Goal: Information Seeking & Learning: Learn about a topic

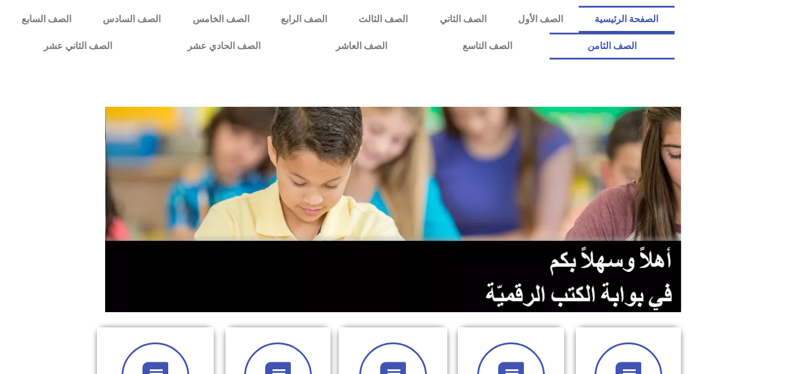
click at [549, 33] on link "الصف الثامن" at bounding box center [611, 46] width 124 height 27
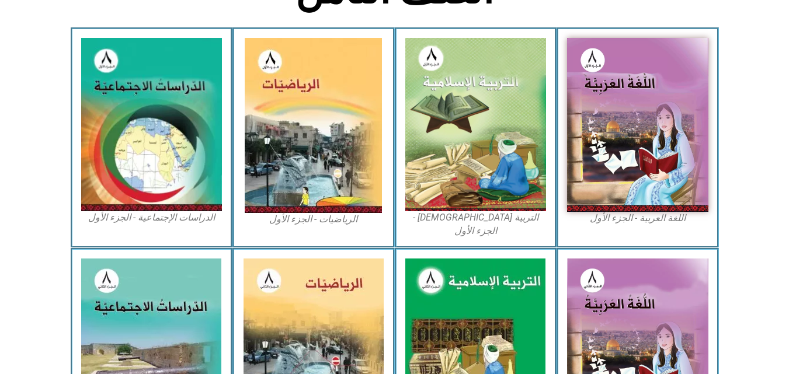
scroll to position [361, 0]
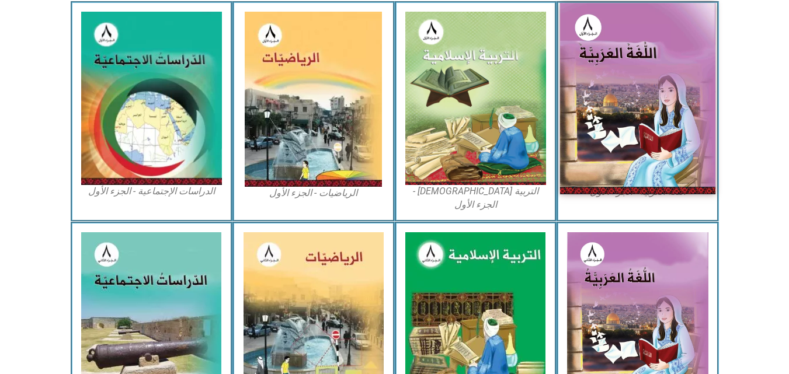
click at [644, 102] on img at bounding box center [637, 98] width 155 height 191
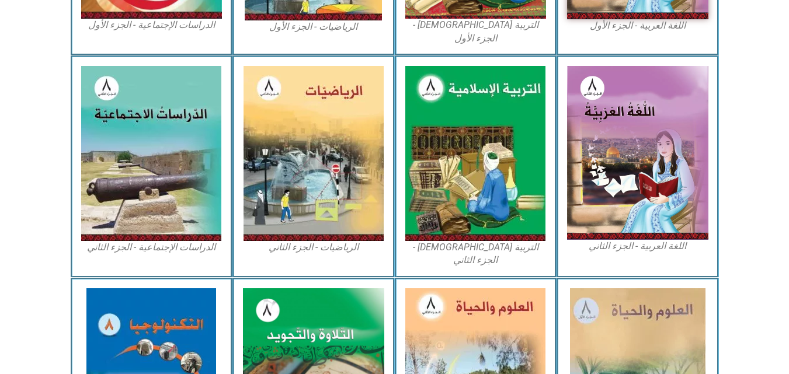
scroll to position [447, 0]
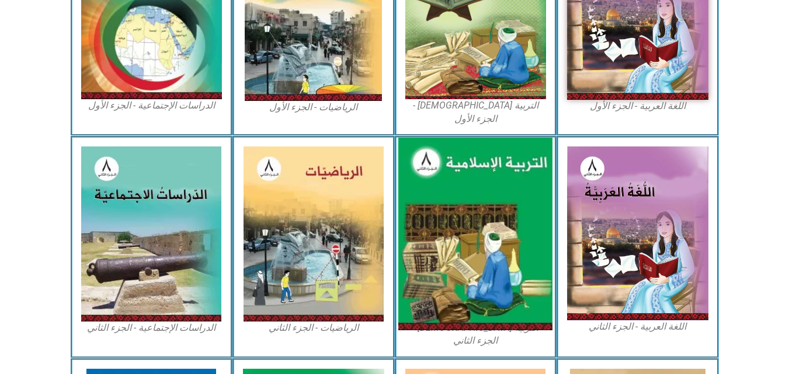
click at [496, 277] on img at bounding box center [475, 234] width 154 height 193
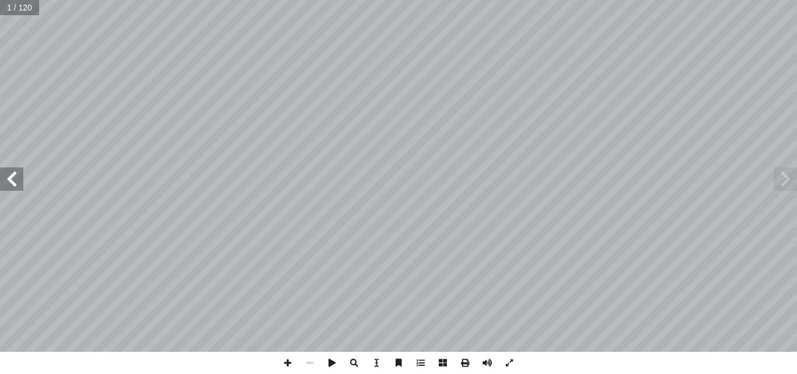
click at [18, 176] on span at bounding box center [11, 179] width 23 height 23
click at [18, 173] on span at bounding box center [11, 179] width 23 height 23
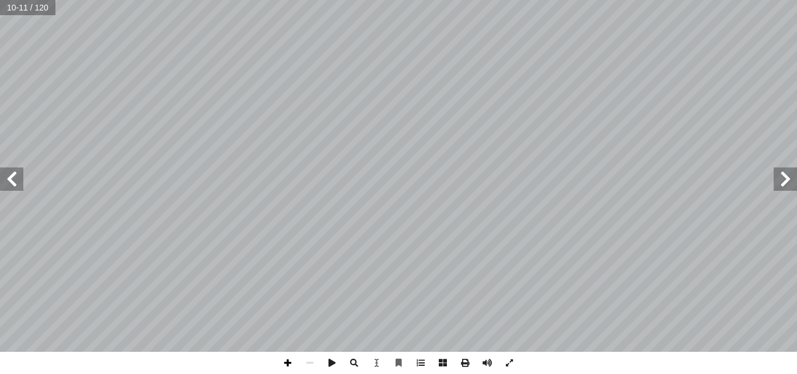
click at [294, 360] on span at bounding box center [288, 363] width 22 height 22
click at [14, 189] on span at bounding box center [11, 179] width 23 height 23
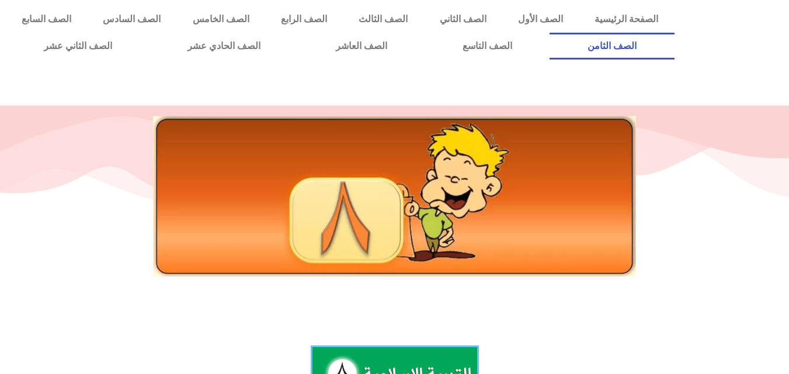
click at [549, 33] on link "الصف الثامن" at bounding box center [611, 46] width 124 height 27
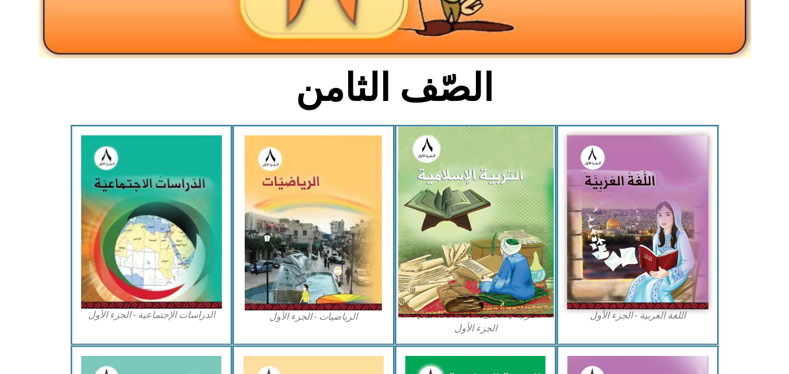
scroll to position [234, 0]
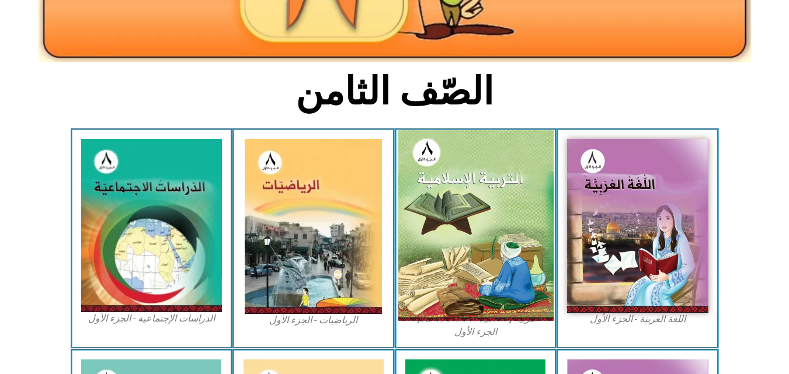
drag, startPoint x: 440, startPoint y: 169, endPoint x: 426, endPoint y: 156, distance: 19.4
click at [426, 156] on img at bounding box center [474, 225] width 155 height 191
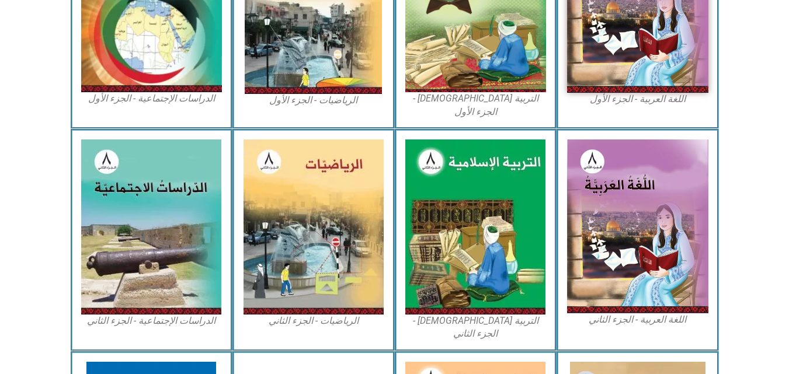
scroll to position [452, 0]
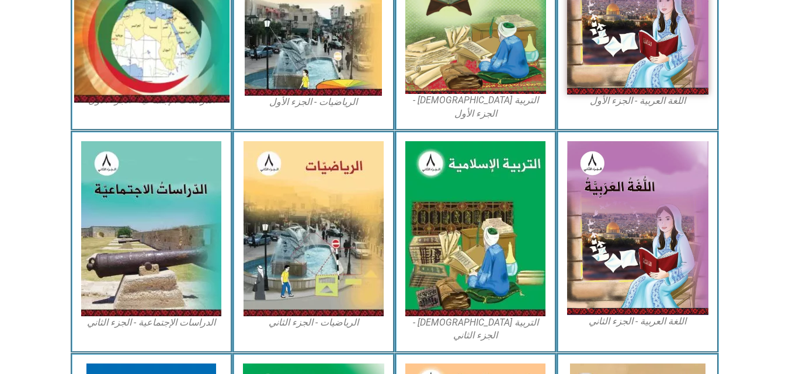
click at [184, 58] on img at bounding box center [151, 7] width 155 height 191
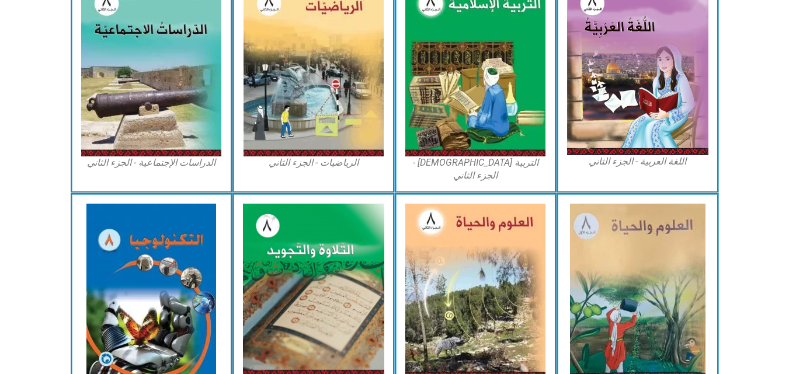
scroll to position [626, 0]
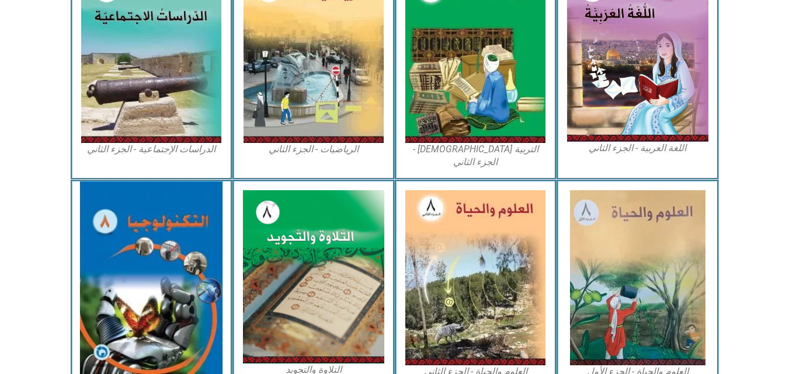
click at [154, 245] on img at bounding box center [151, 278] width 142 height 193
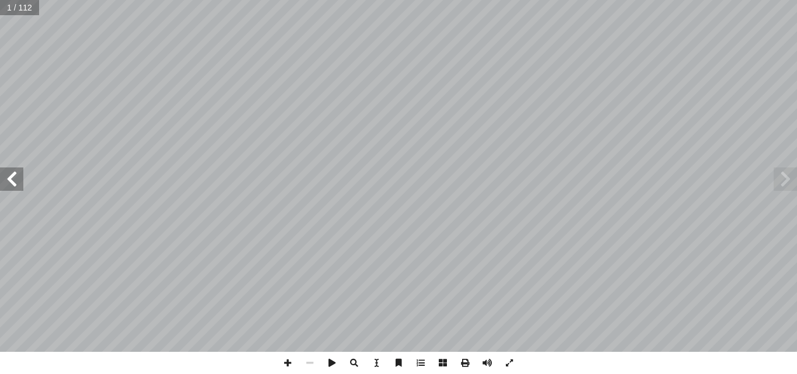
click at [11, 182] on span at bounding box center [11, 179] width 23 height 23
click at [13, 178] on span at bounding box center [11, 179] width 23 height 23
click at [11, 176] on span at bounding box center [11, 179] width 23 height 23
click at [288, 362] on span at bounding box center [288, 363] width 22 height 22
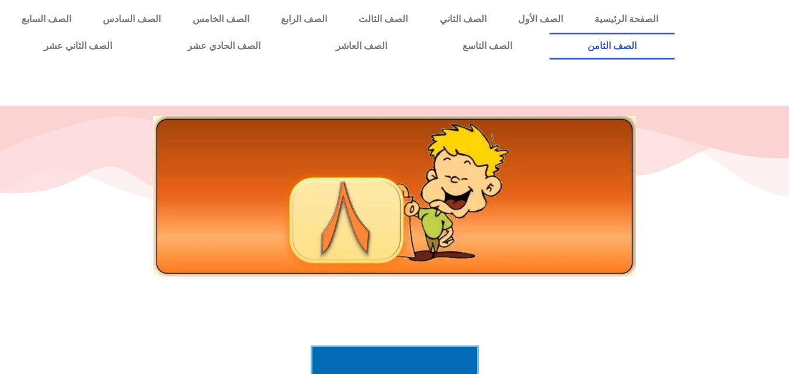
click at [549, 33] on link "الصف الثامن" at bounding box center [611, 46] width 124 height 27
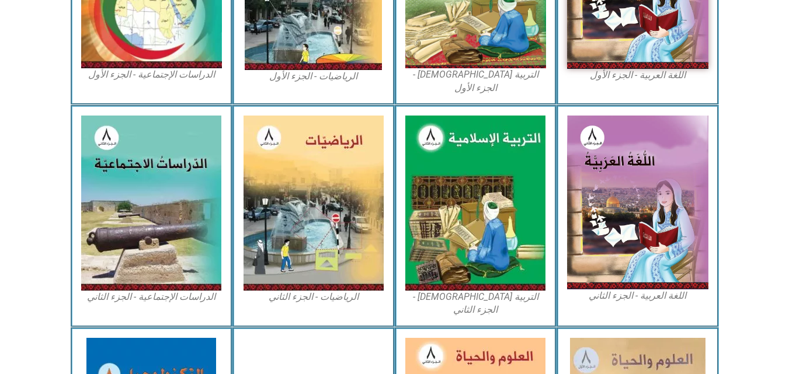
scroll to position [482, 0]
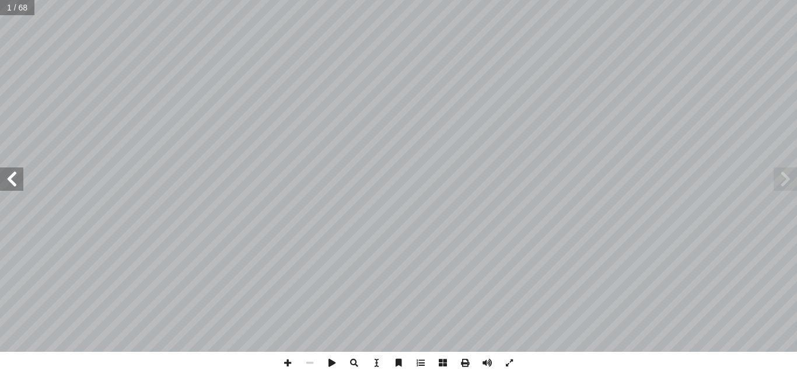
click at [13, 182] on span at bounding box center [11, 179] width 23 height 23
click at [16, 178] on span at bounding box center [11, 179] width 23 height 23
click at [284, 365] on span at bounding box center [288, 363] width 22 height 22
click at [15, 184] on span at bounding box center [11, 179] width 23 height 23
